Goal: Information Seeking & Learning: Compare options

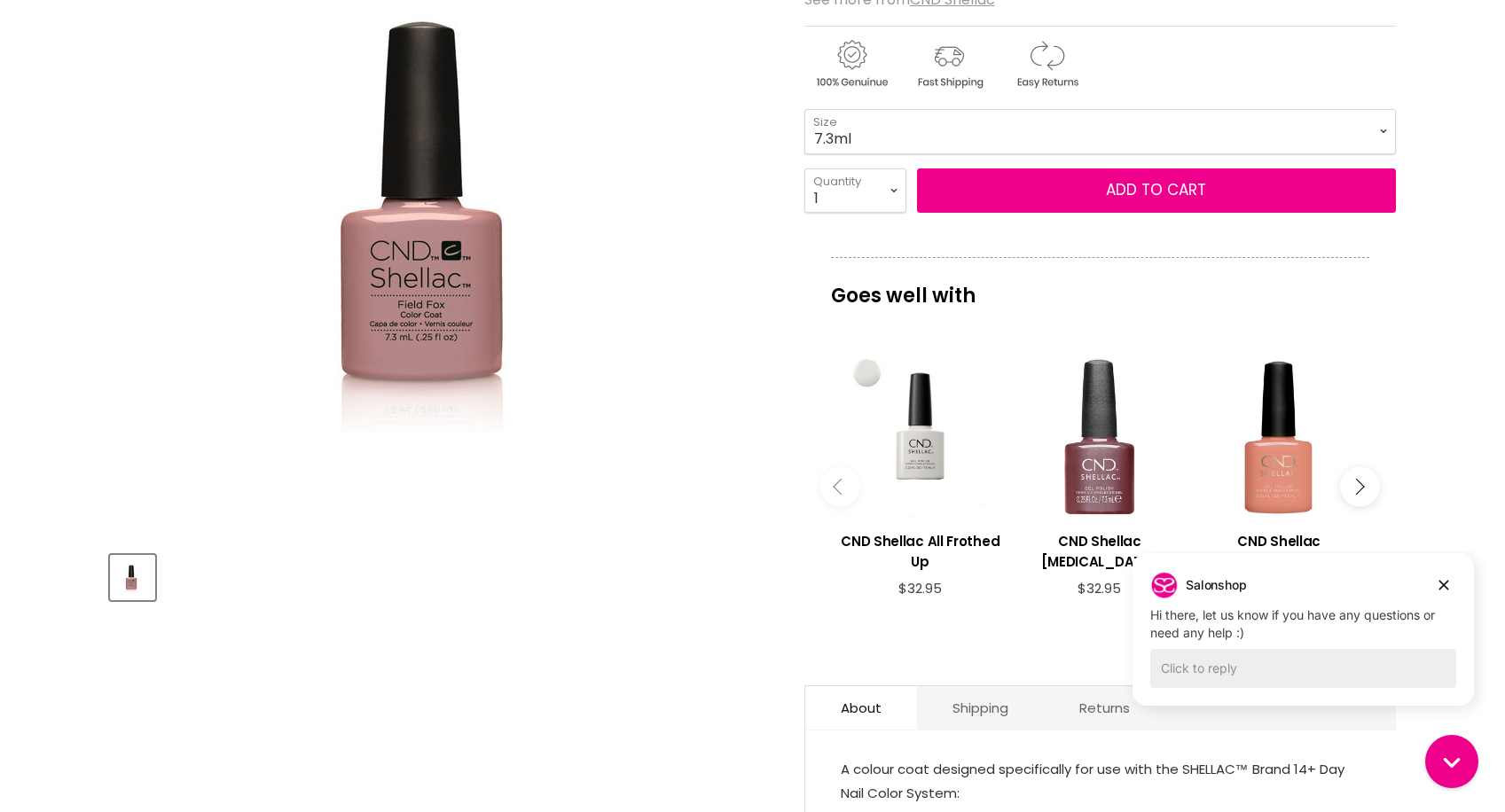
scroll to position [443, 0]
